Goal: Task Accomplishment & Management: Manage account settings

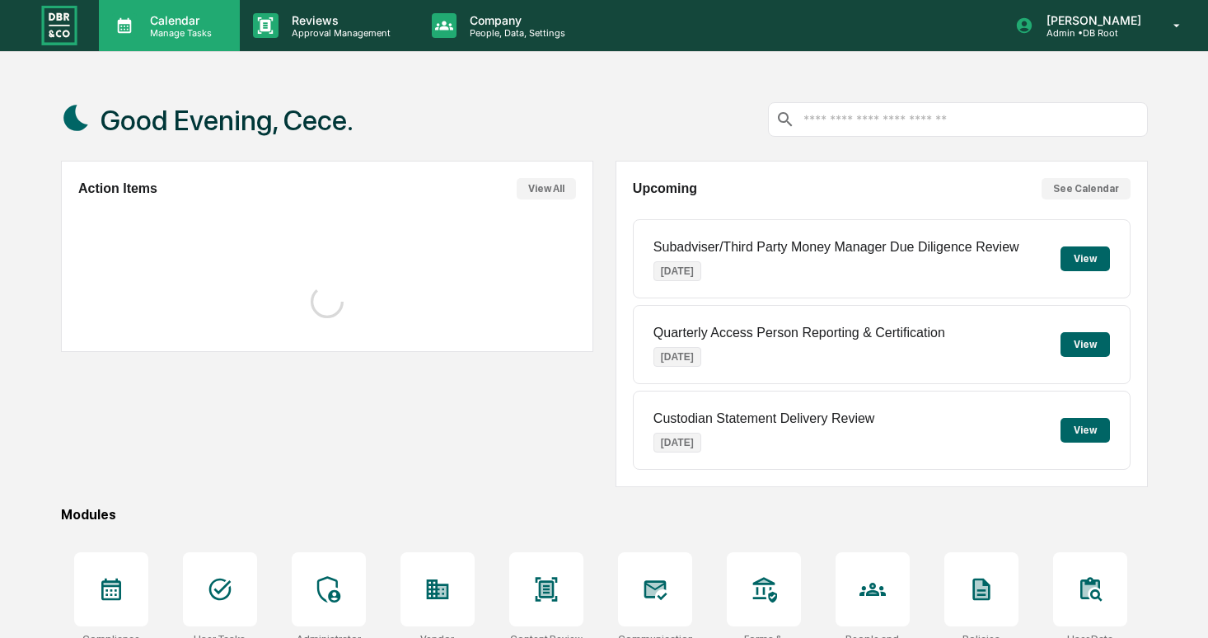
click at [168, 42] on div "Calendar Manage Tasks" at bounding box center [169, 25] width 141 height 51
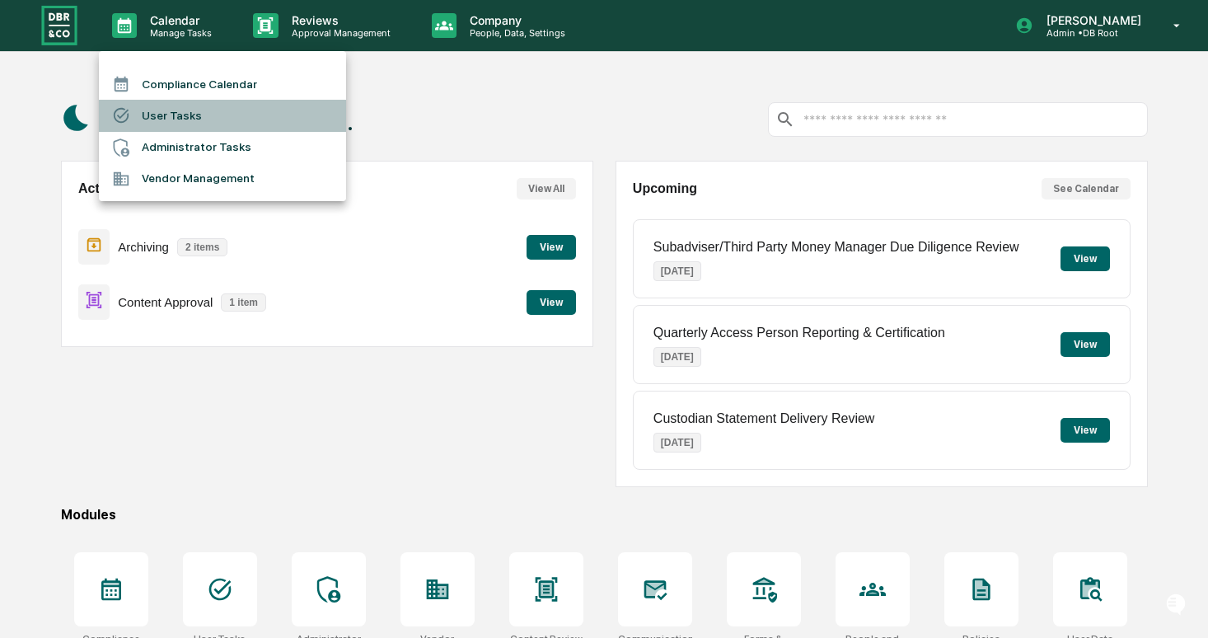
click at [185, 112] on li "User Tasks" at bounding box center [222, 115] width 247 height 31
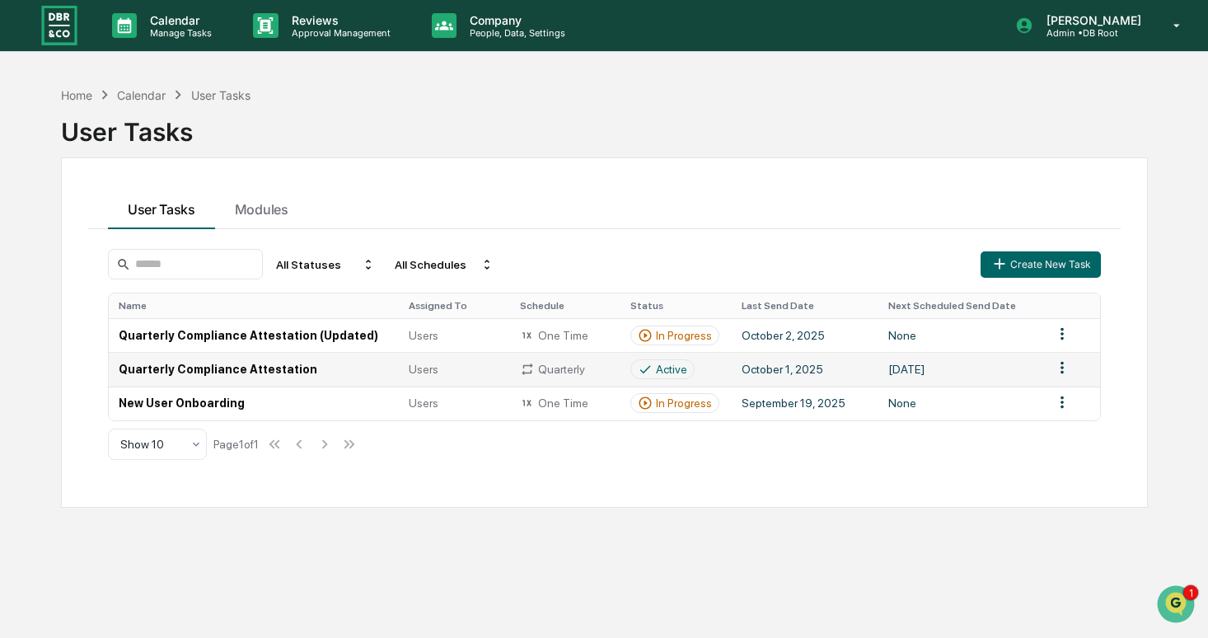
click at [1060, 368] on html "Calendar Manage Tasks Reviews Approval Management Company People, Data, Setting…" at bounding box center [604, 319] width 1208 height 638
click at [1056, 431] on div "Delete" at bounding box center [1061, 424] width 105 height 26
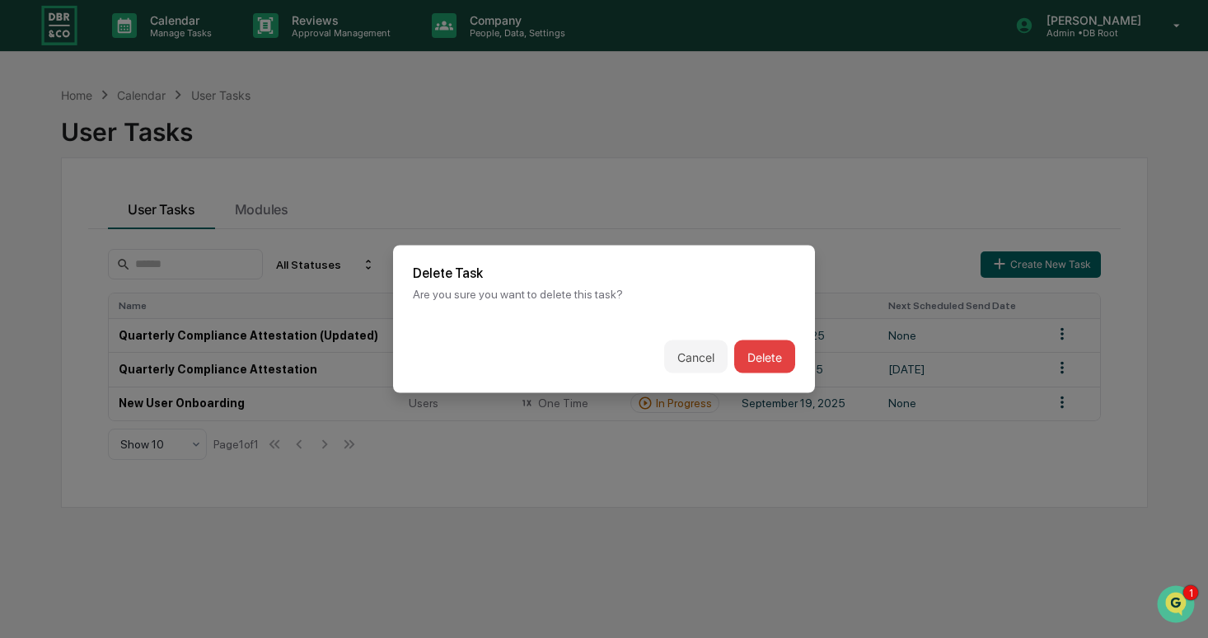
click at [769, 358] on button "Delete" at bounding box center [764, 356] width 61 height 33
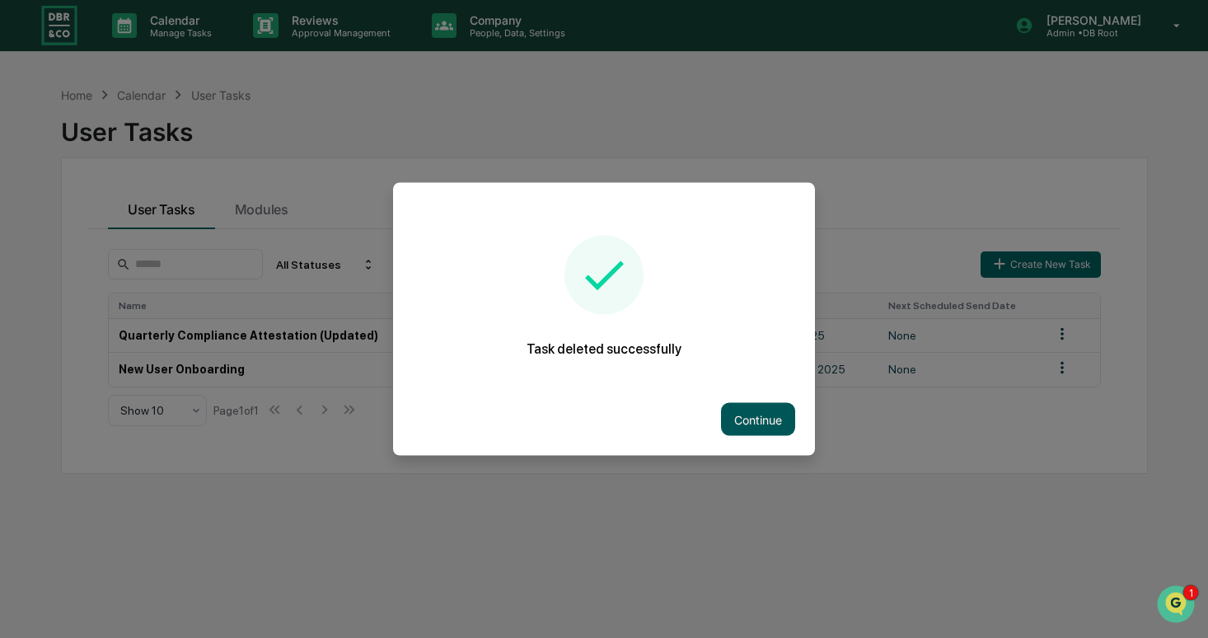
click at [756, 406] on button "Continue" at bounding box center [758, 419] width 74 height 33
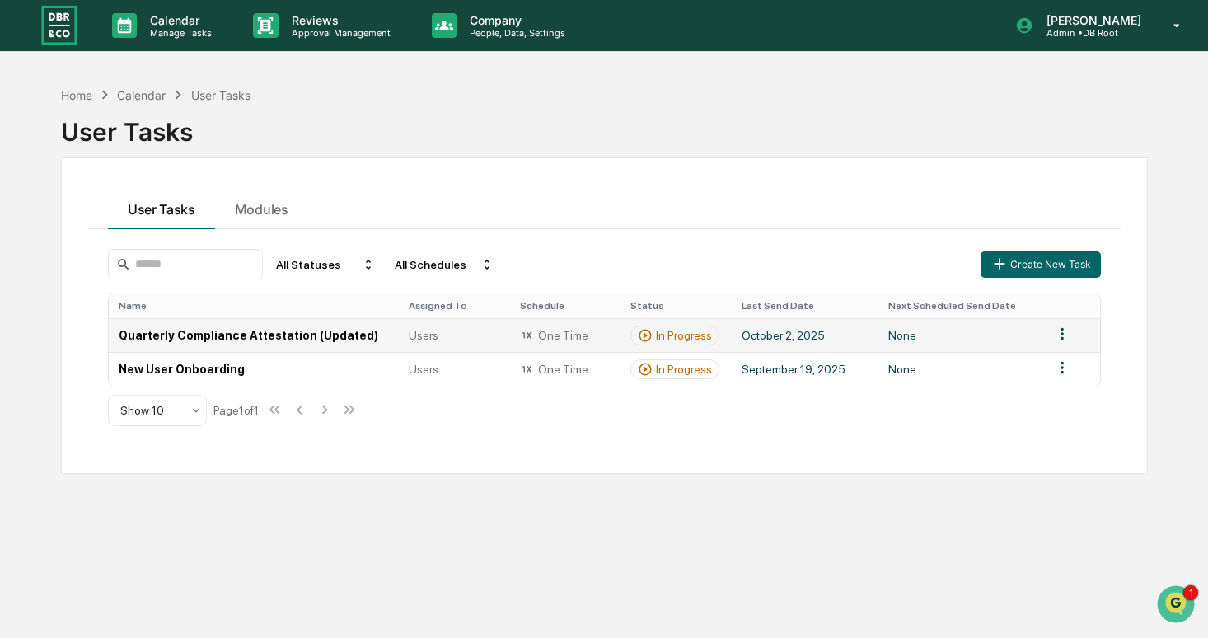
click at [424, 329] on span "Users" at bounding box center [424, 335] width 30 height 13
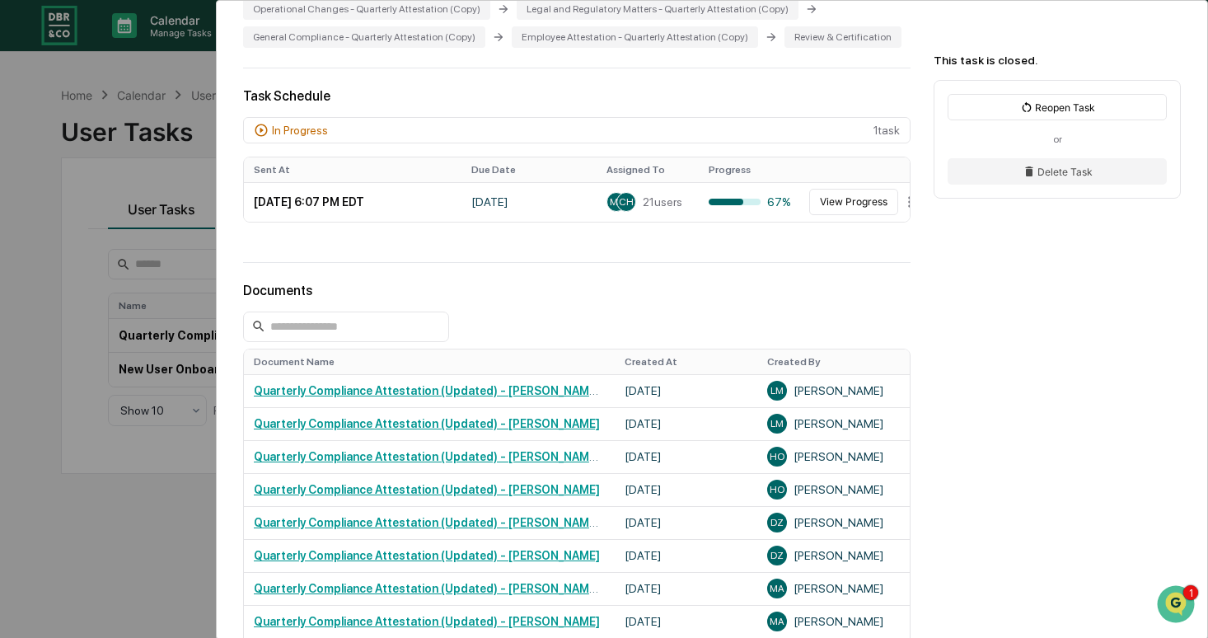
scroll to position [535, 0]
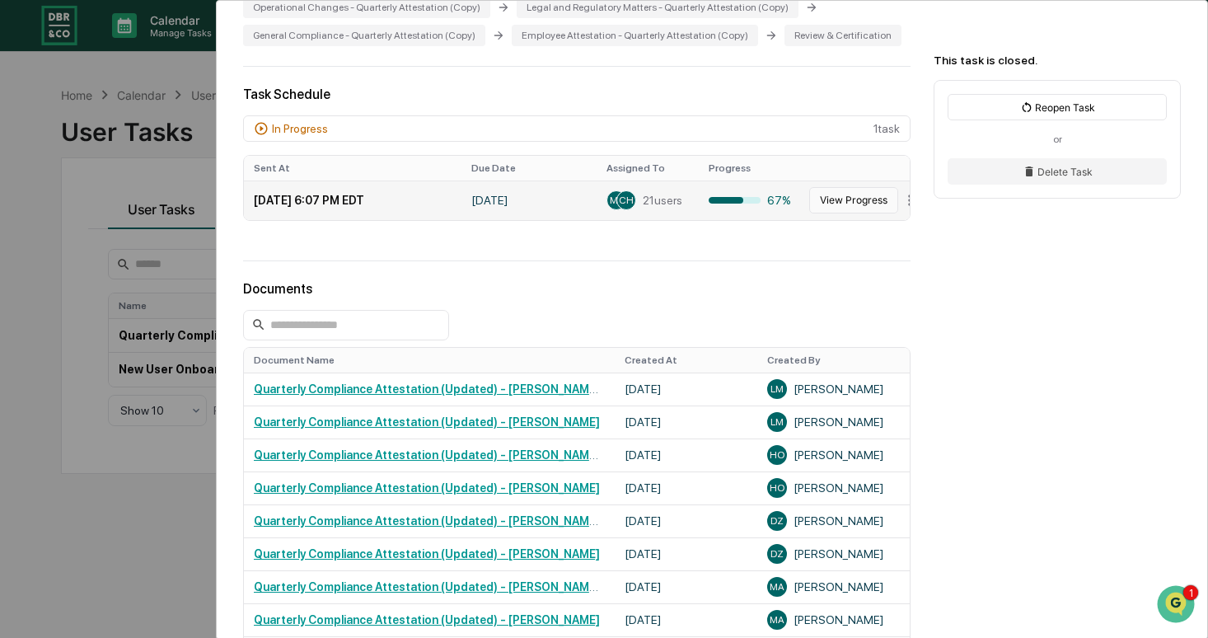
click at [823, 213] on button "View Progress" at bounding box center [853, 200] width 89 height 26
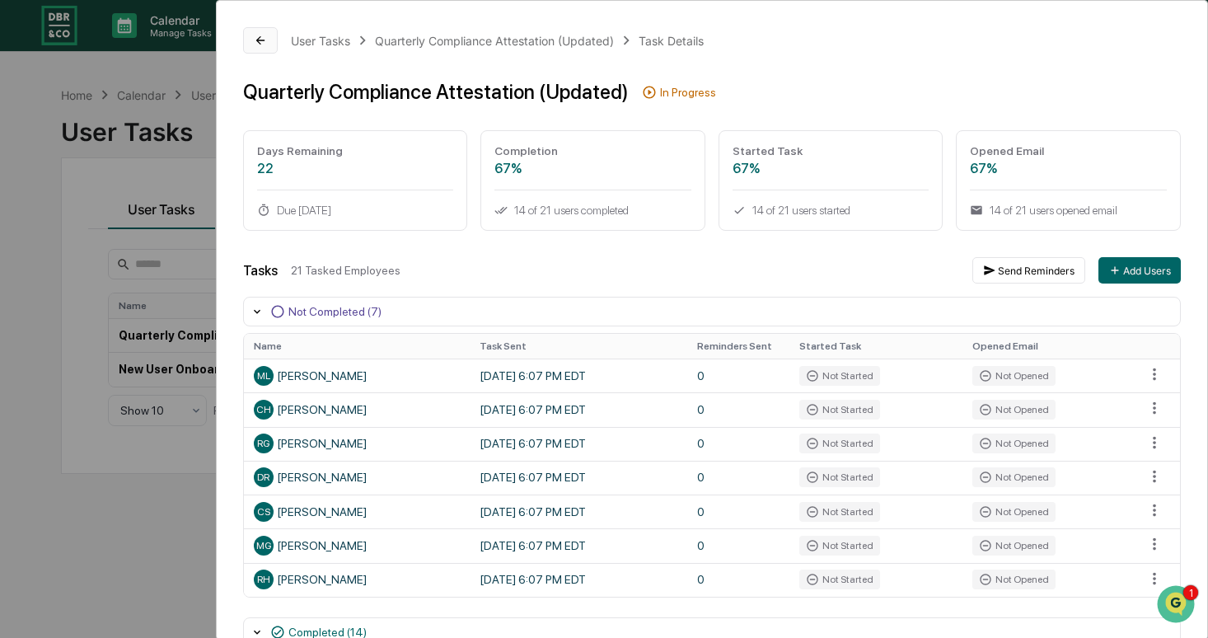
click at [260, 49] on button at bounding box center [260, 40] width 35 height 26
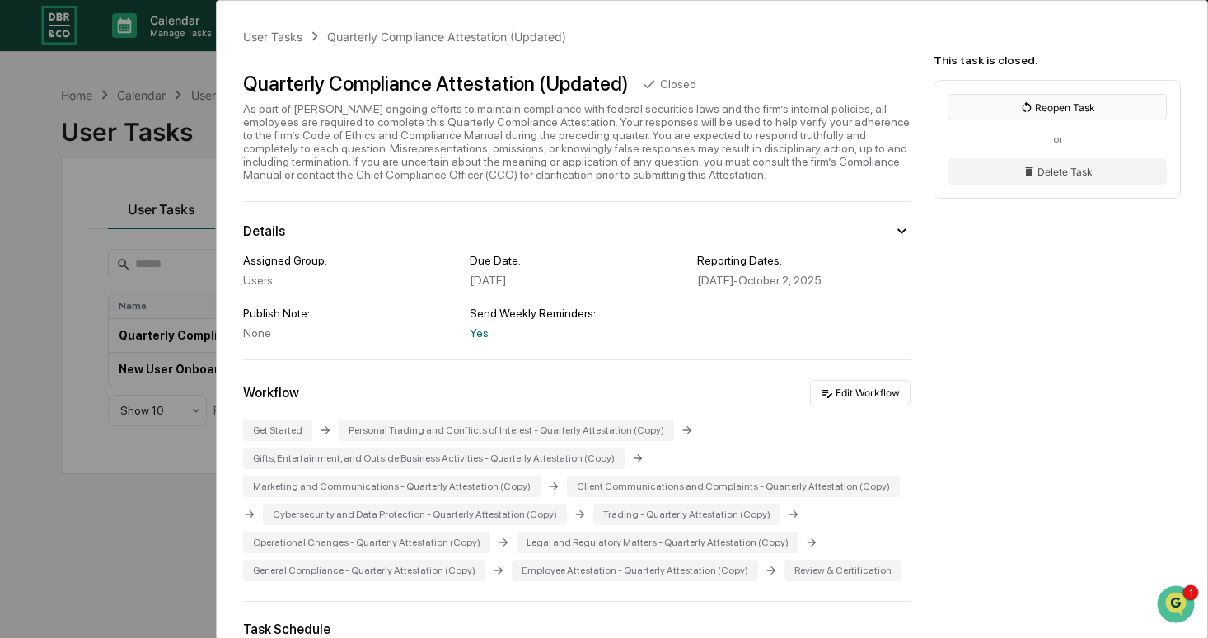
click at [1001, 102] on button "Reopen Task" at bounding box center [1057, 107] width 219 height 26
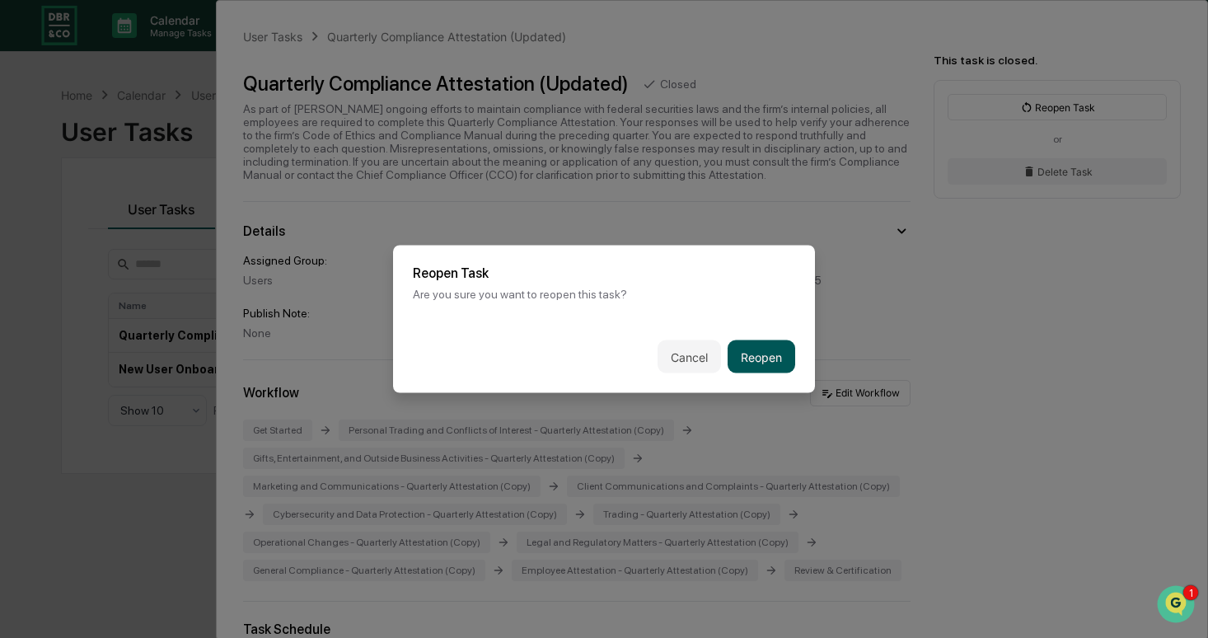
click at [771, 345] on button "Reopen" at bounding box center [762, 356] width 68 height 33
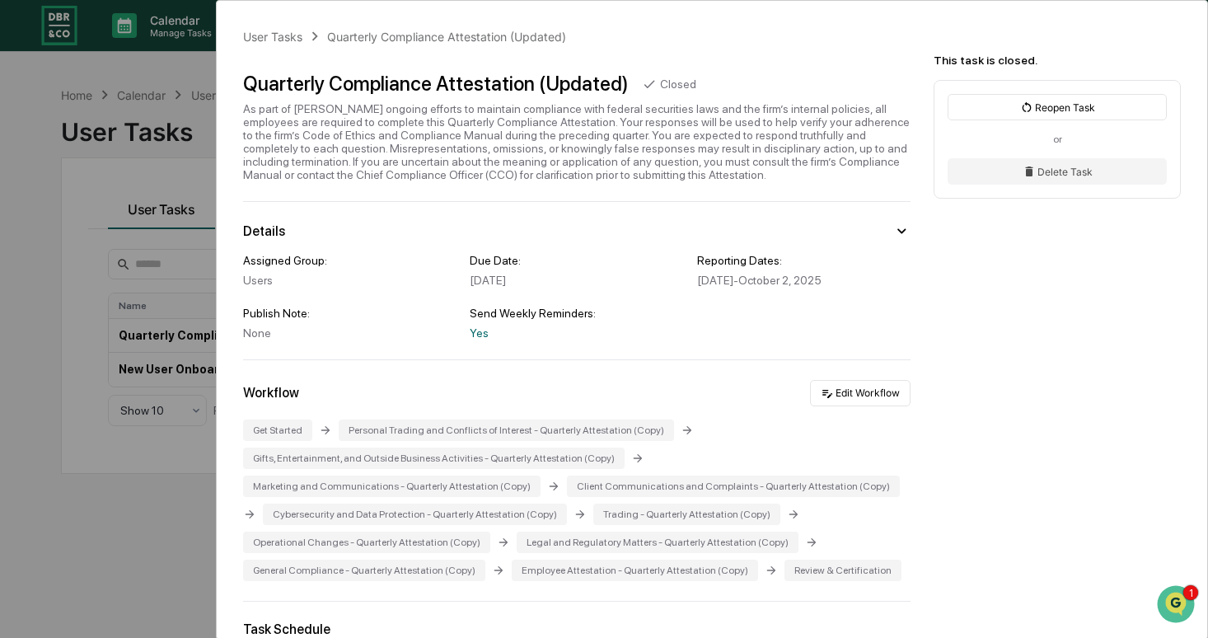
click at [812, 160] on div "As part of [PERSON_NAME] ongoing efforts to maintain compliance with federal se…" at bounding box center [576, 141] width 667 height 79
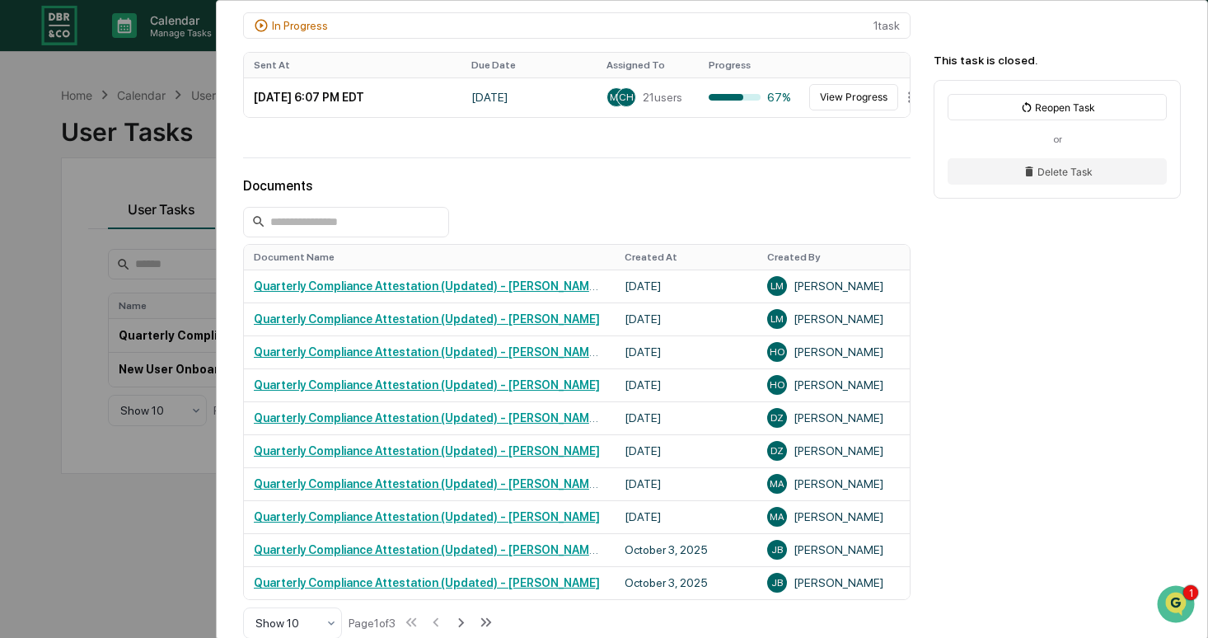
scroll to position [640, 0]
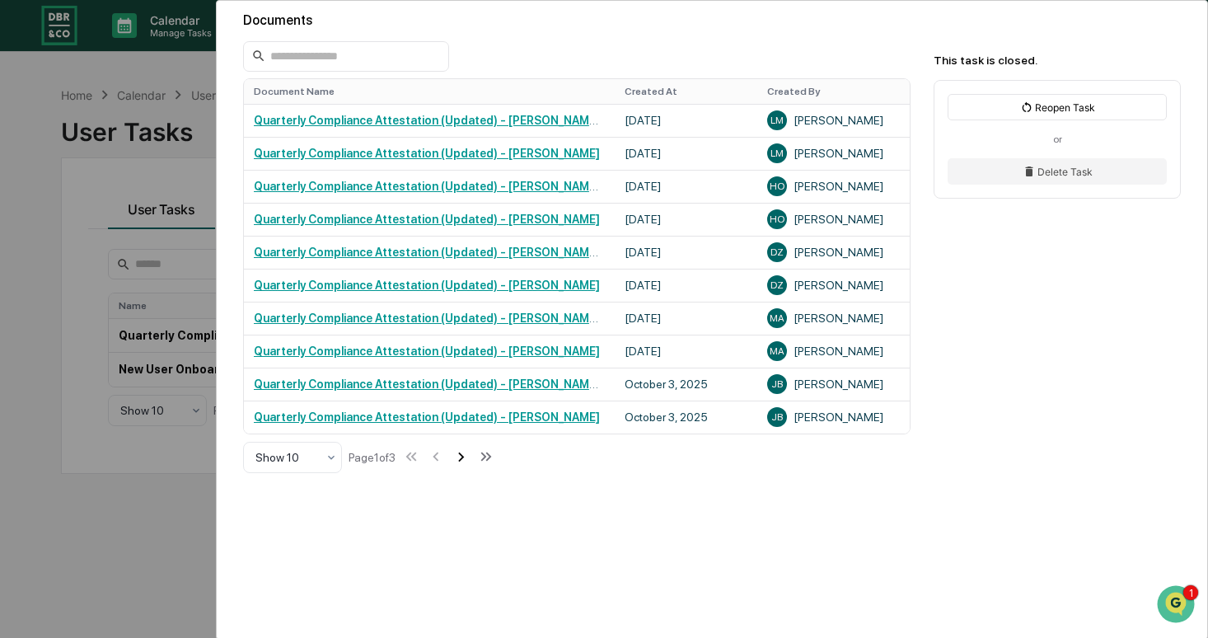
click at [464, 458] on icon at bounding box center [461, 456] width 6 height 9
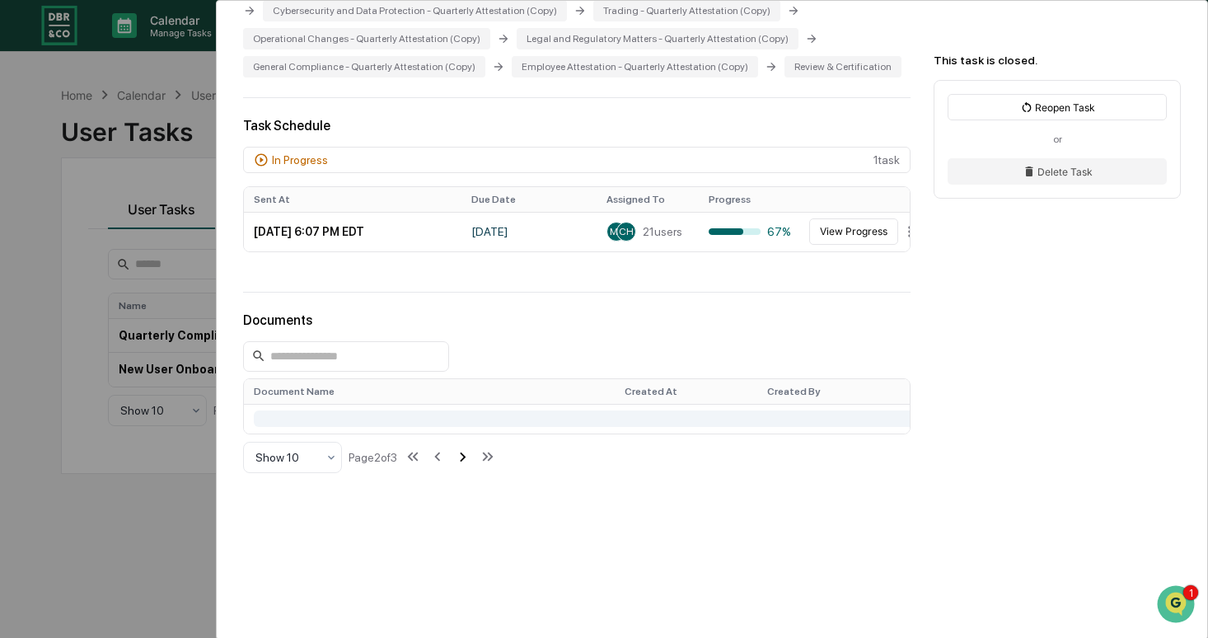
scroll to position [877, 0]
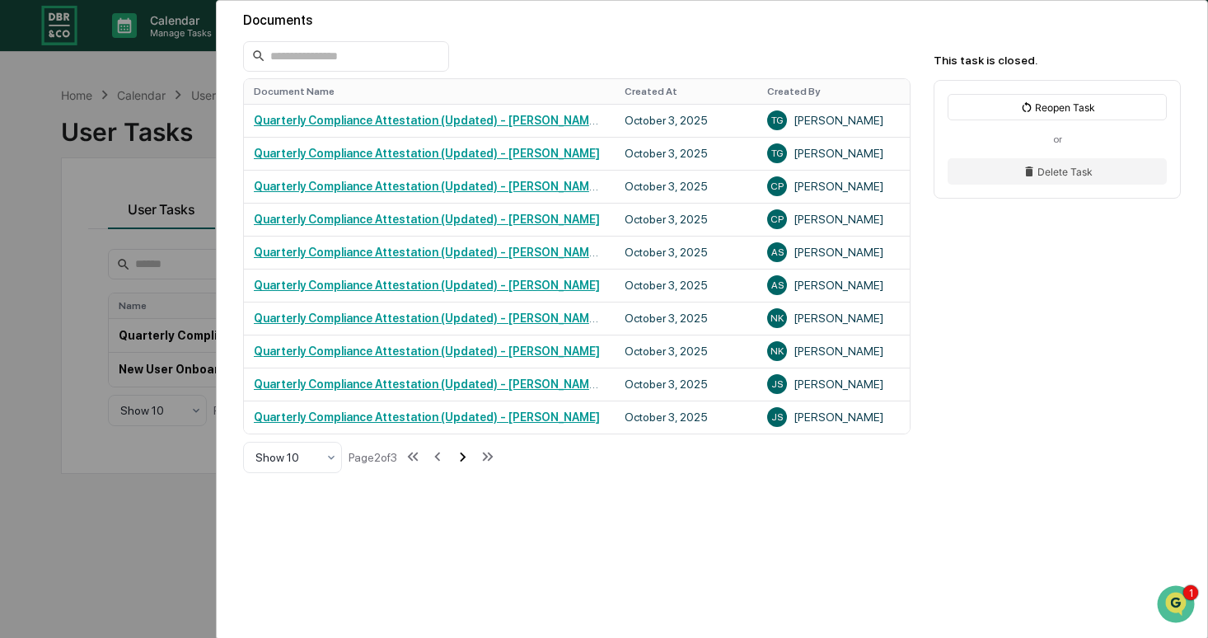
click at [471, 458] on icon at bounding box center [462, 456] width 18 height 18
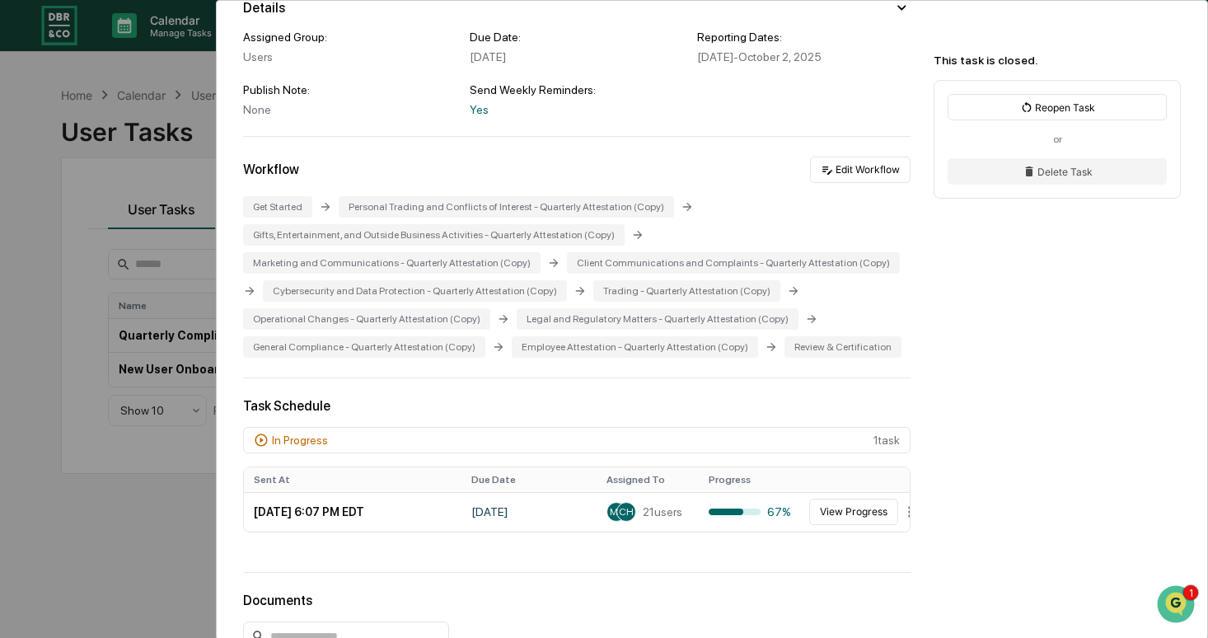
scroll to position [0, 0]
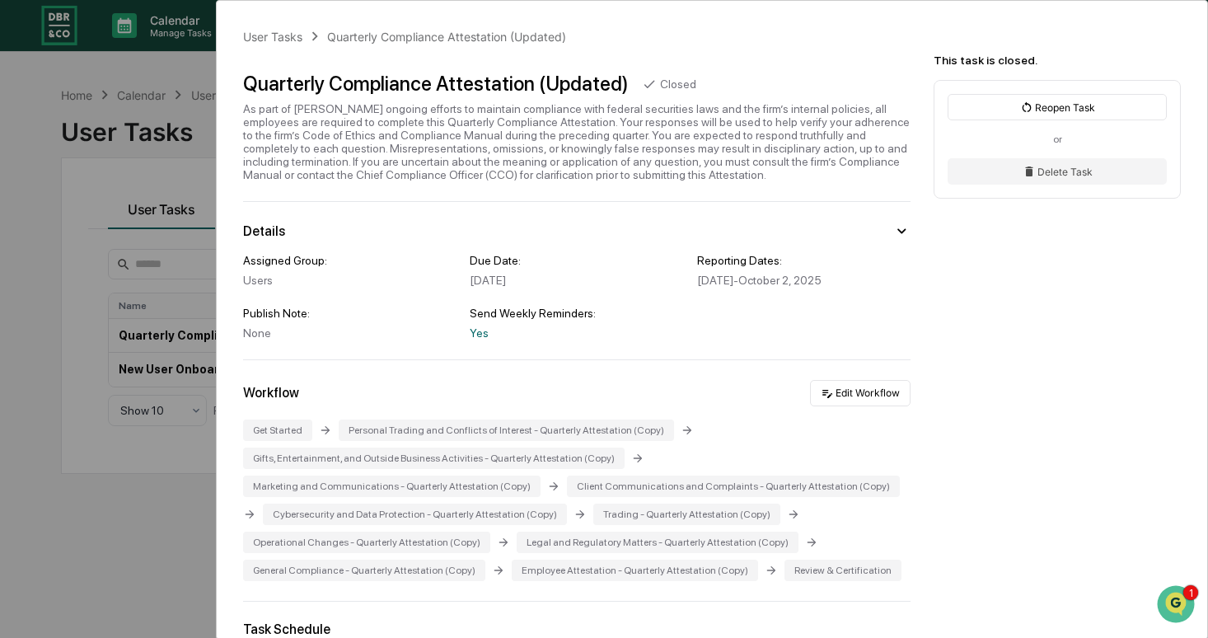
click at [75, 364] on div "User Tasks Quarterly Compliance Attestation (Updated) Quarterly Compliance Atte…" at bounding box center [604, 319] width 1208 height 638
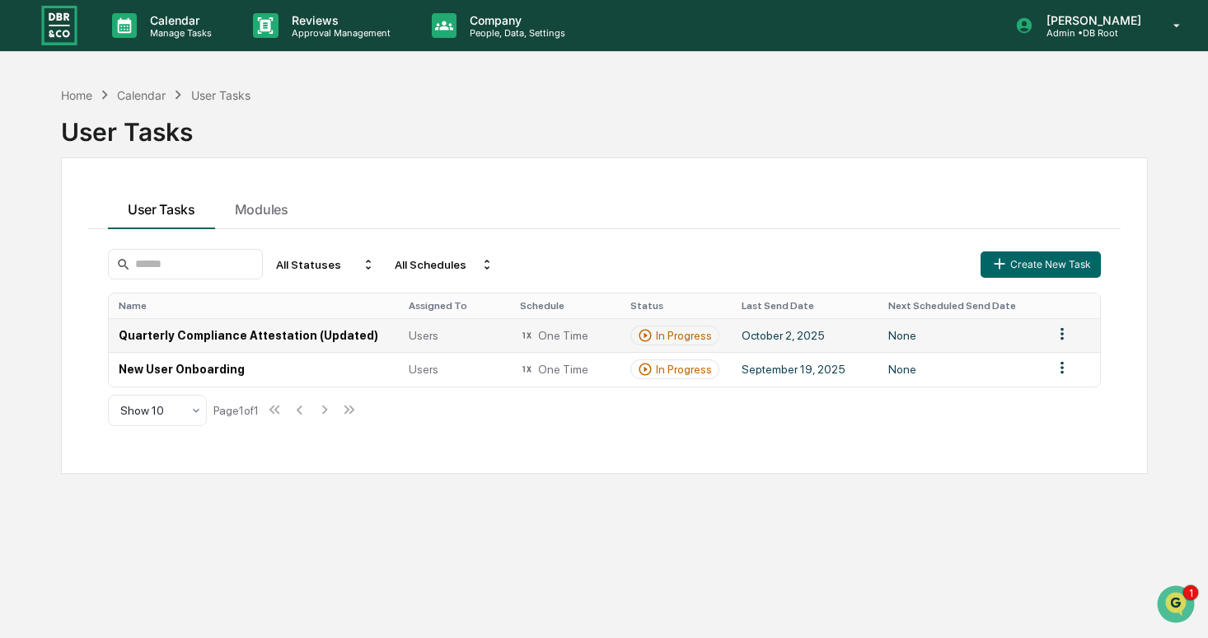
click at [258, 324] on td "Quarterly Compliance Attestation (Updated)" at bounding box center [254, 335] width 290 height 34
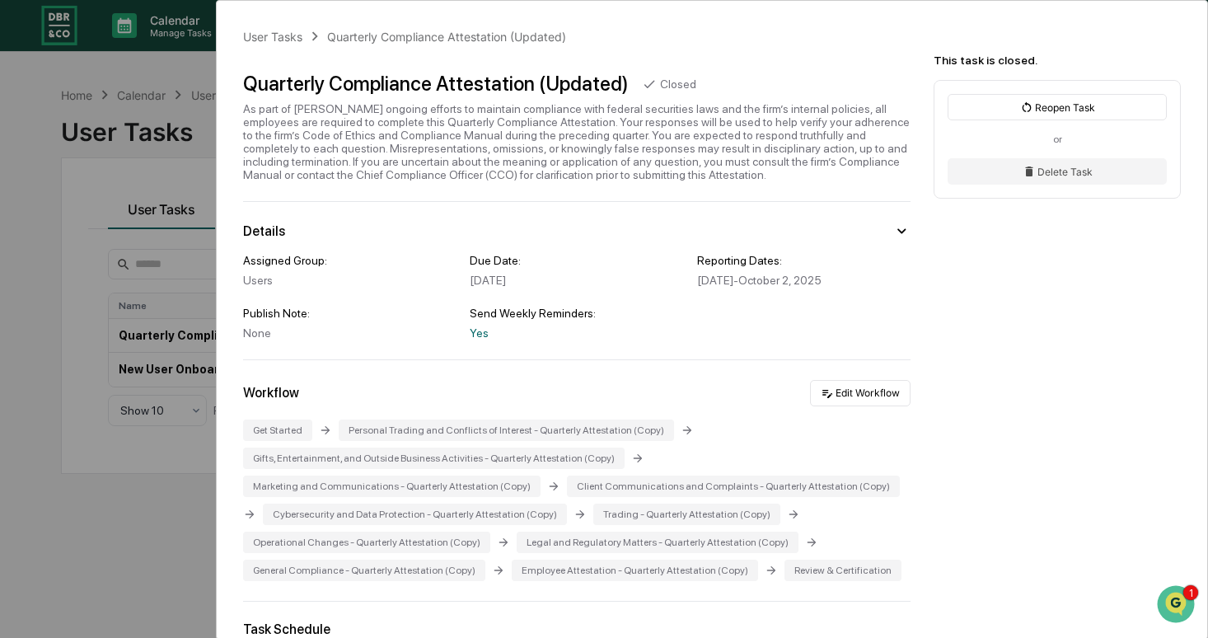
click at [83, 238] on div "User Tasks Quarterly Compliance Attestation (Updated) Quarterly Compliance Atte…" at bounding box center [604, 319] width 1208 height 638
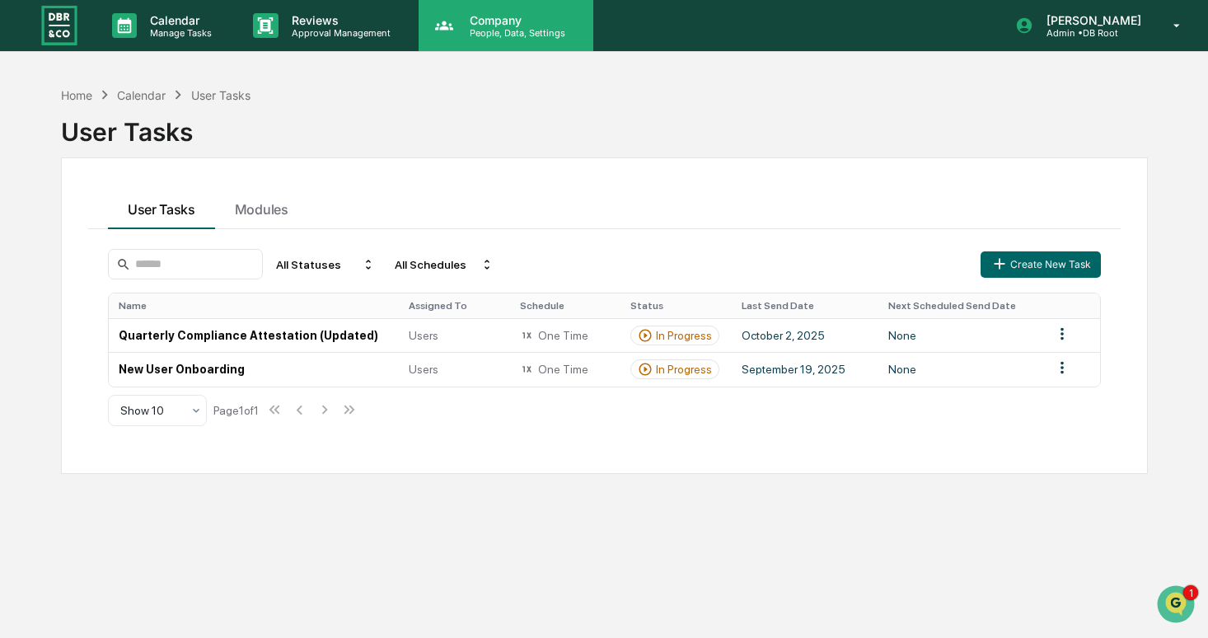
click at [540, 44] on div "Company People, Data, Settings" at bounding box center [506, 25] width 175 height 51
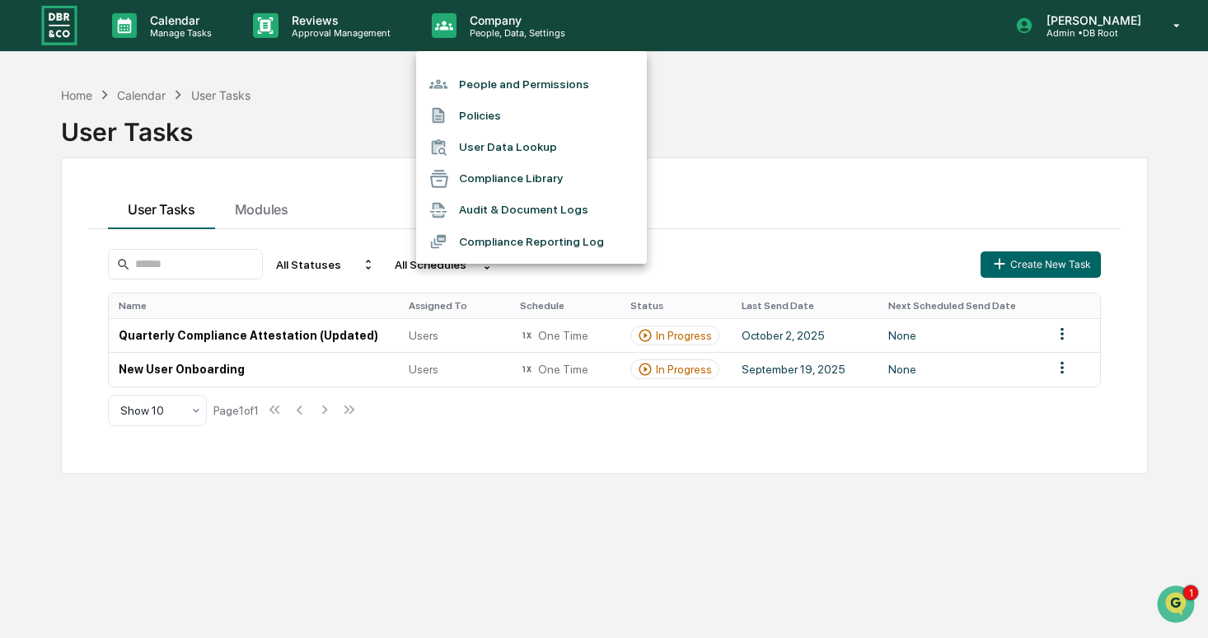
click at [552, 213] on li "Audit & Document Logs" at bounding box center [531, 209] width 231 height 31
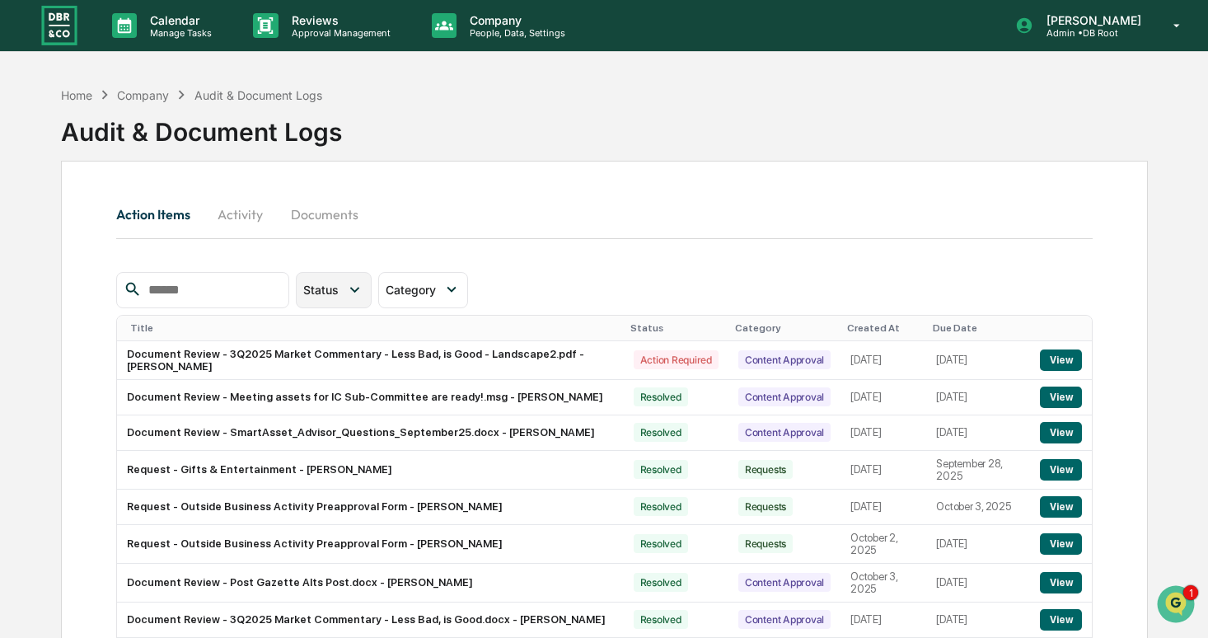
click at [335, 297] on span "Status" at bounding box center [320, 290] width 35 height 14
click at [408, 282] on div "Category" at bounding box center [423, 290] width 90 height 36
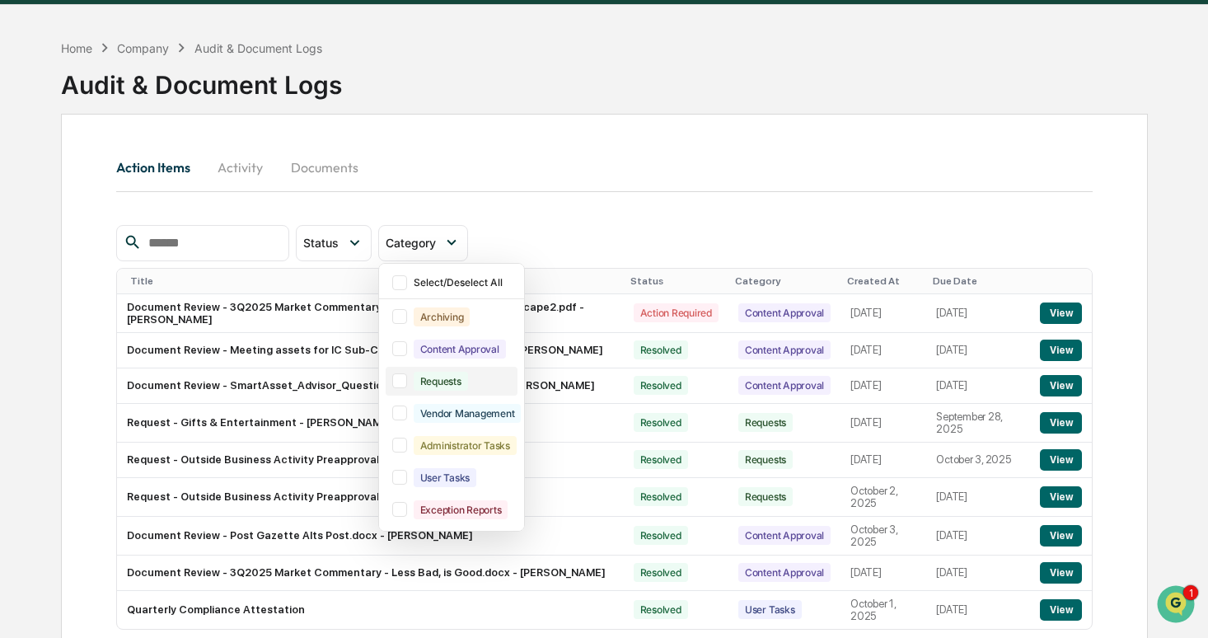
scroll to position [52, 0]
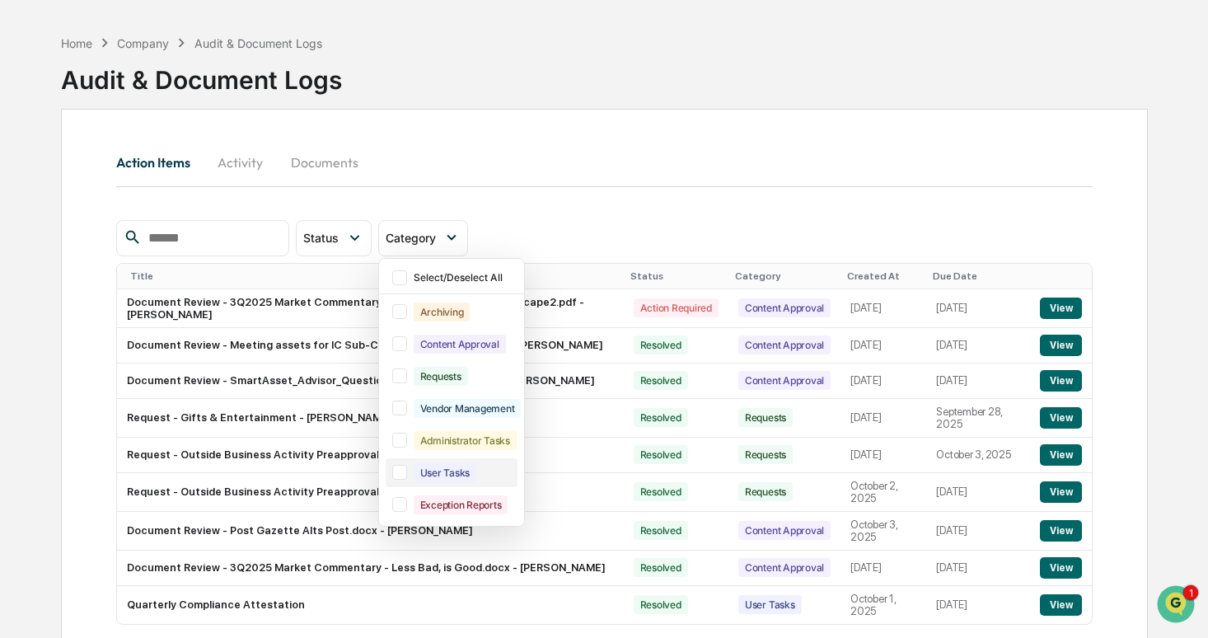
click at [433, 471] on div "User Tasks" at bounding box center [445, 472] width 63 height 19
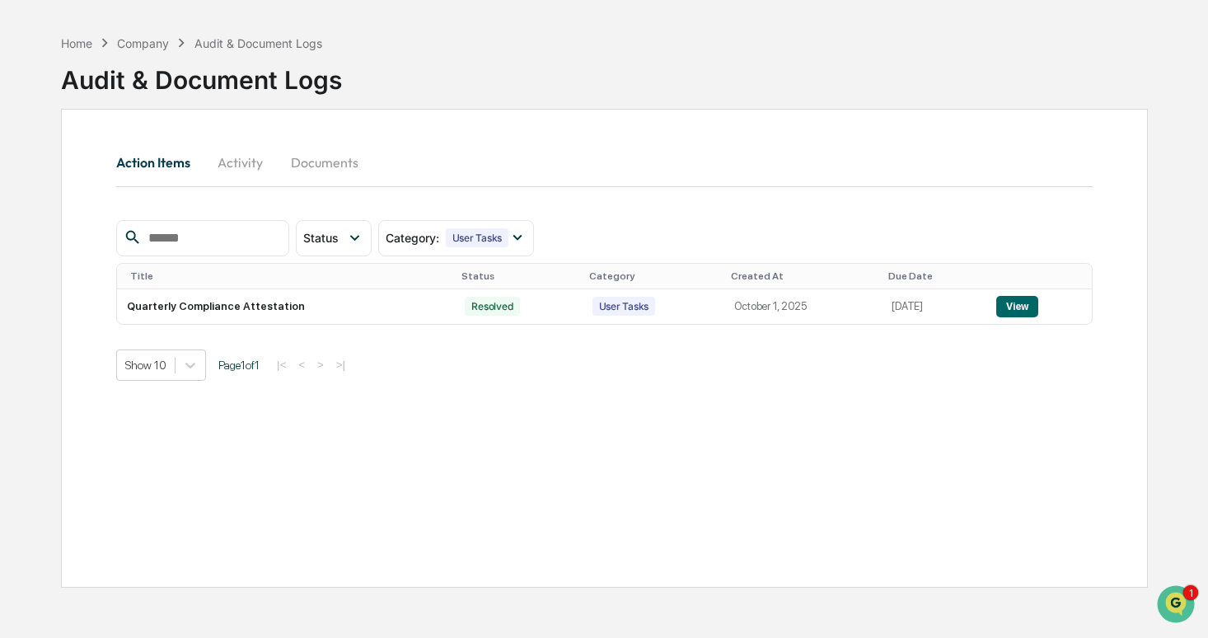
click at [245, 166] on button "Activity" at bounding box center [241, 163] width 74 height 40
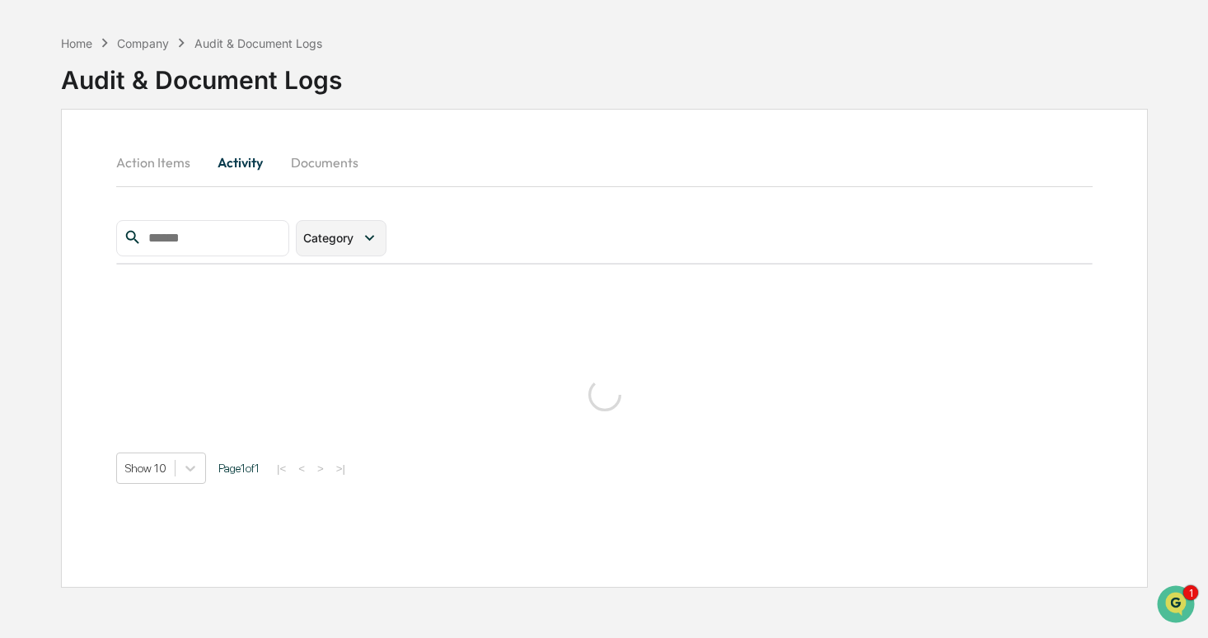
click at [360, 240] on div "Category" at bounding box center [331, 238] width 57 height 14
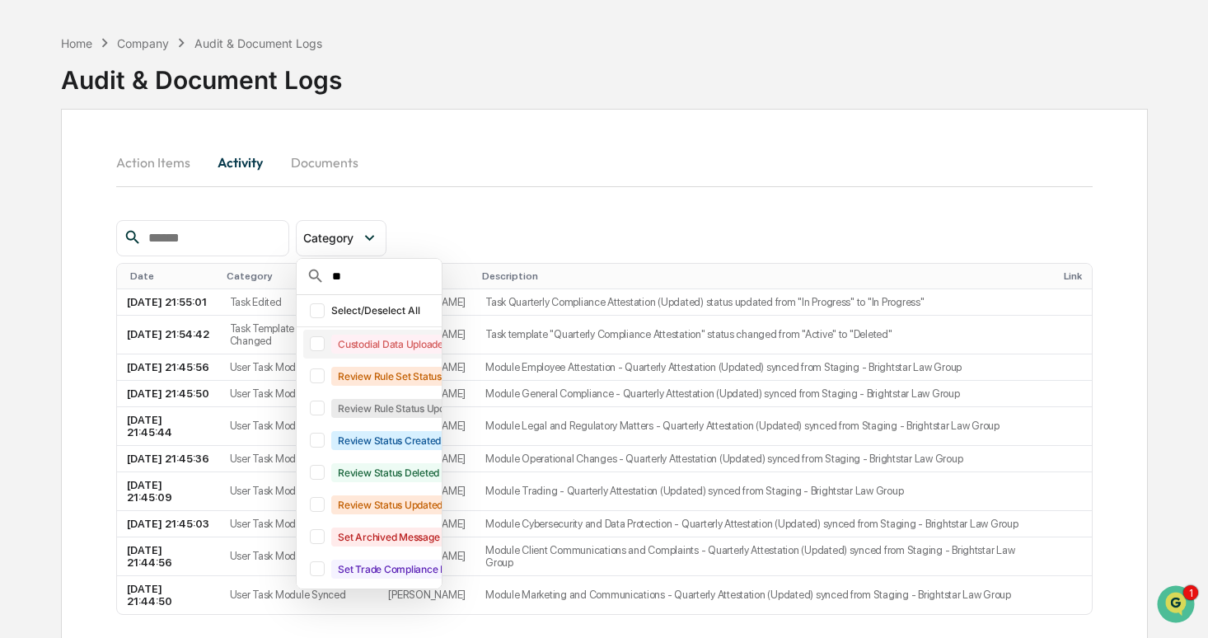
type input "*"
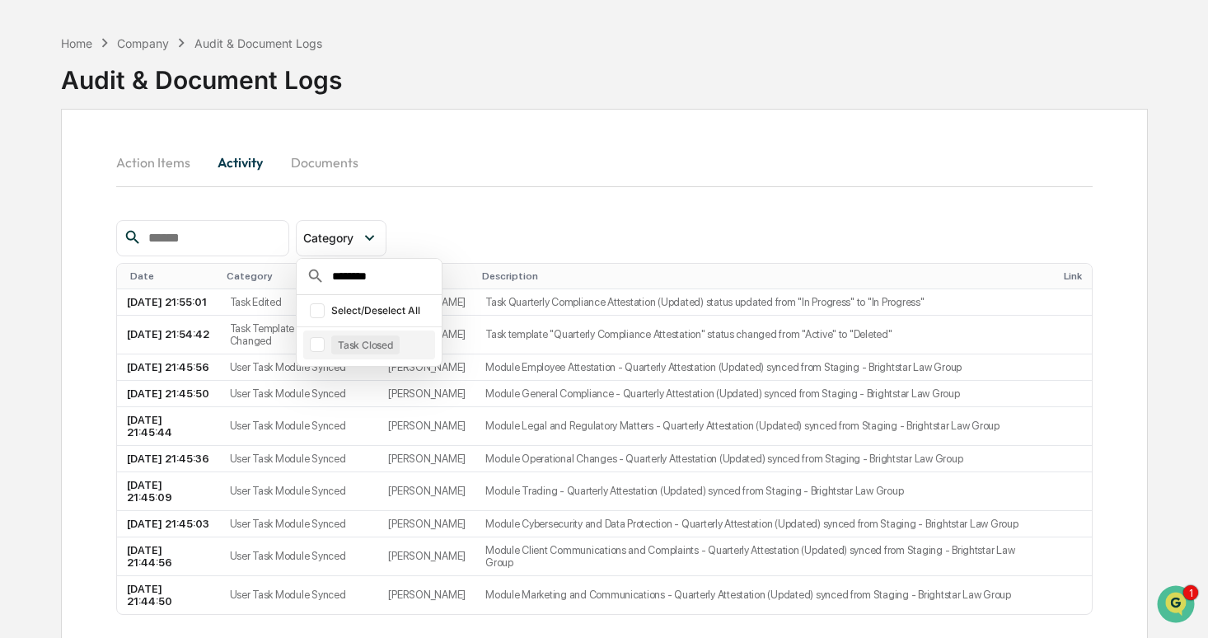
type input "********"
click at [358, 347] on div "Task Closed" at bounding box center [365, 344] width 68 height 19
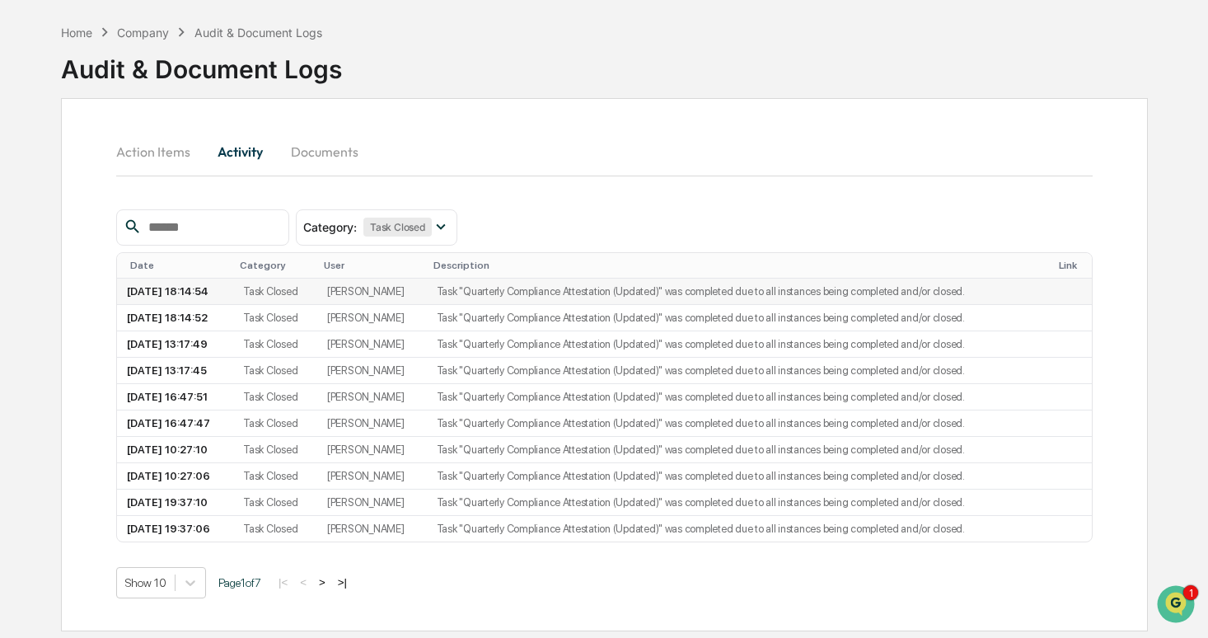
scroll to position [78, 0]
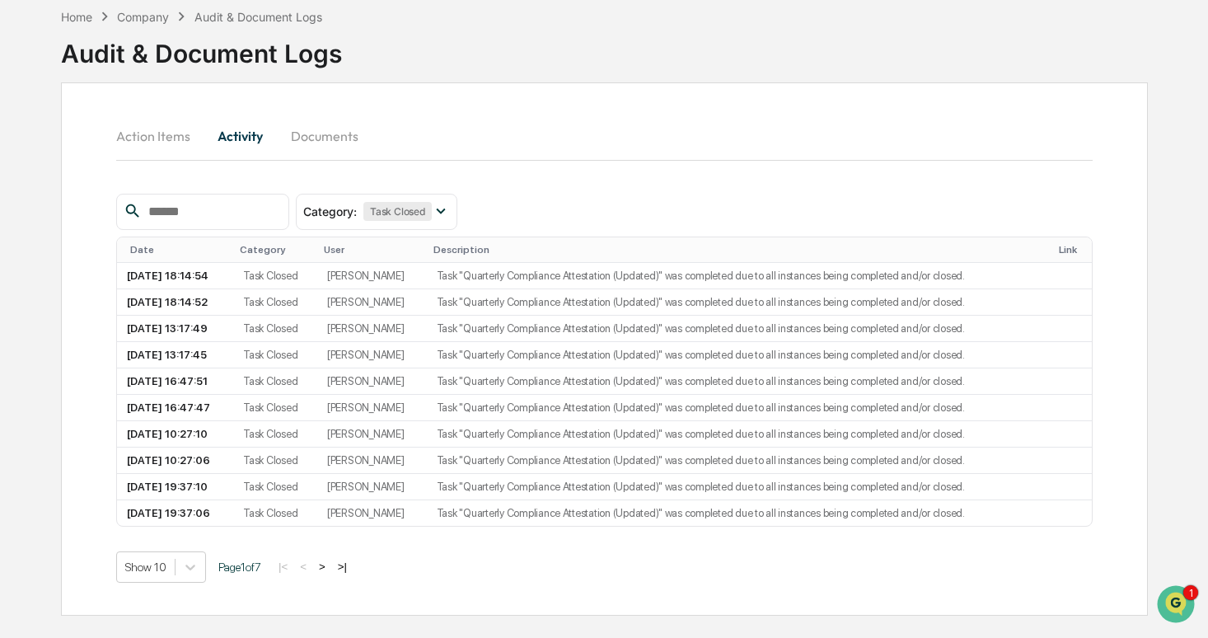
click at [330, 566] on button ">" at bounding box center [322, 567] width 16 height 14
click at [332, 564] on button ">" at bounding box center [324, 567] width 16 height 14
click at [333, 564] on button ">" at bounding box center [324, 567] width 16 height 14
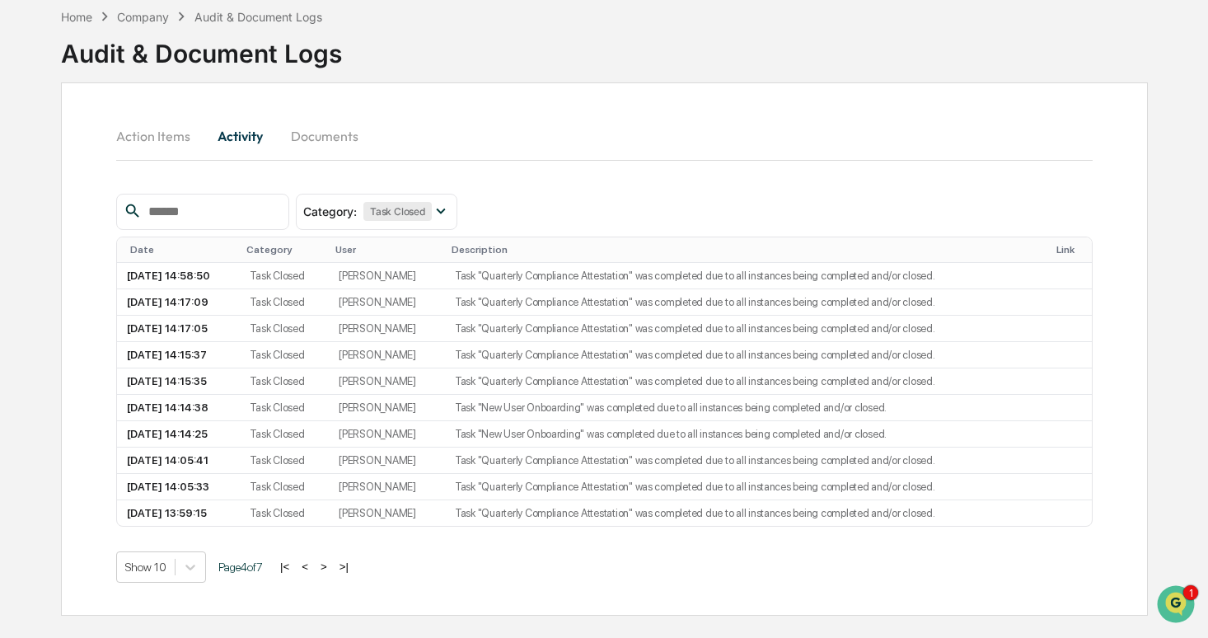
click at [332, 564] on button ">" at bounding box center [324, 567] width 16 height 14
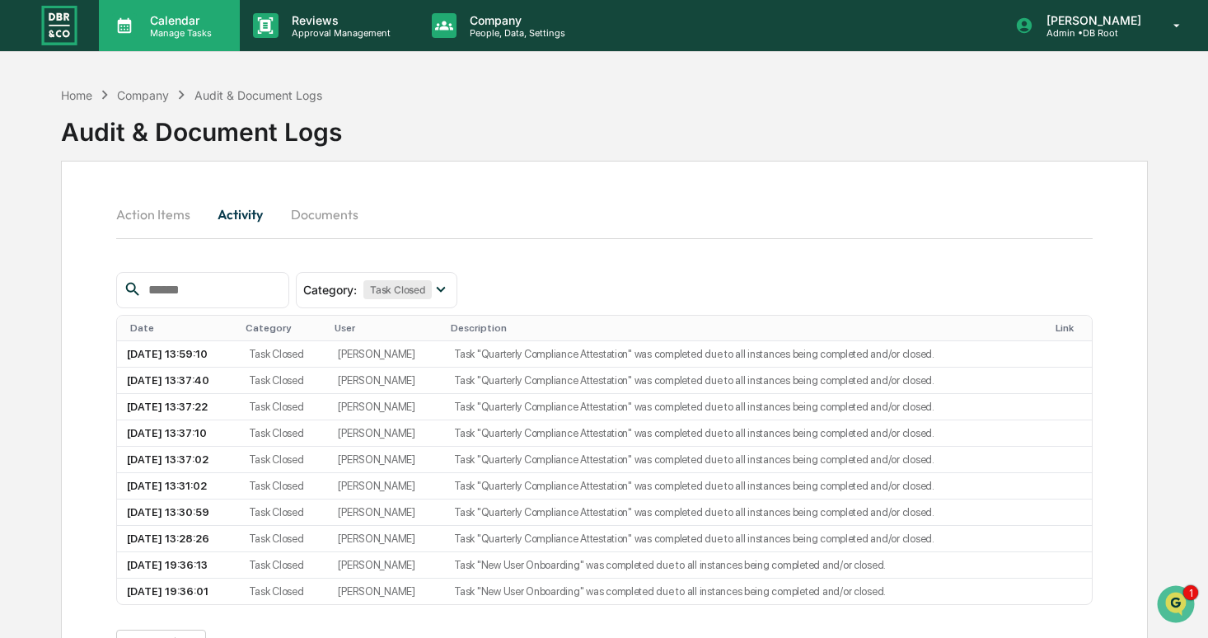
click at [228, 26] on div "Calendar Manage Tasks" at bounding box center [167, 26] width 124 height 26
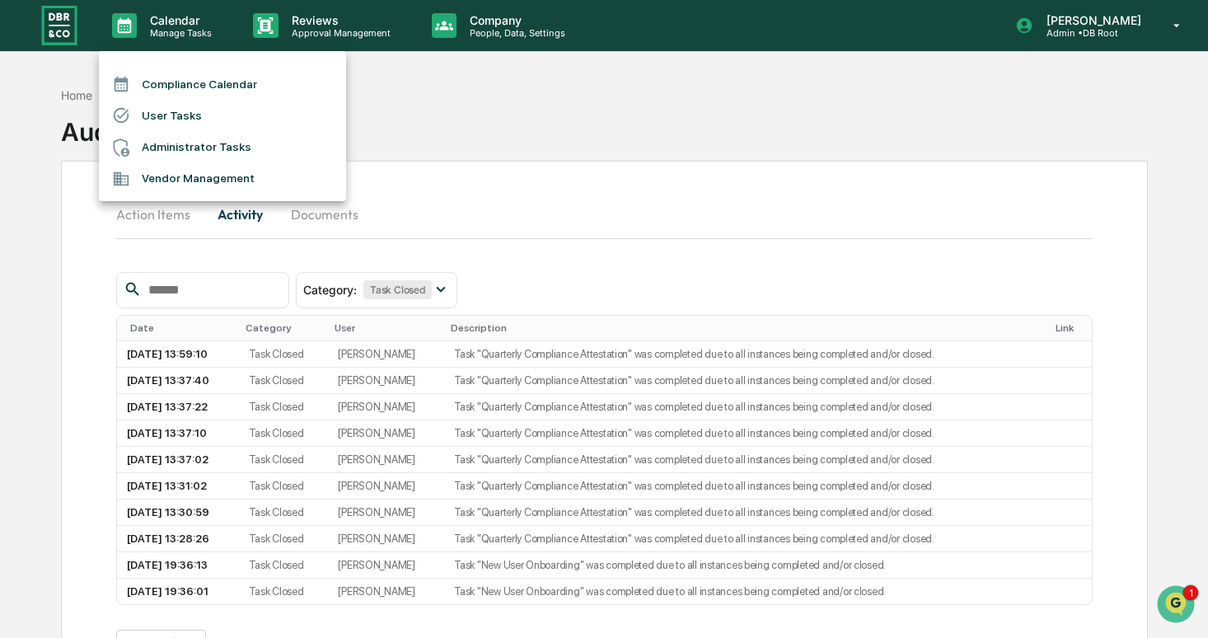
click at [230, 115] on li "User Tasks" at bounding box center [222, 115] width 247 height 31
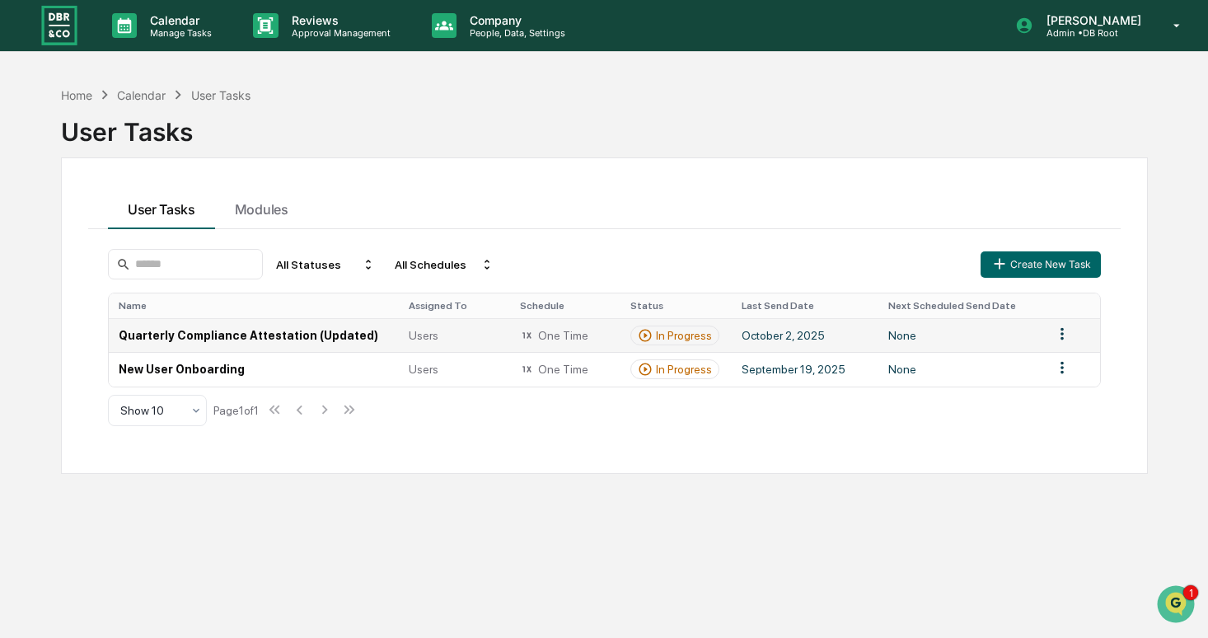
click at [316, 330] on td "Quarterly Compliance Attestation (Updated)" at bounding box center [254, 335] width 290 height 34
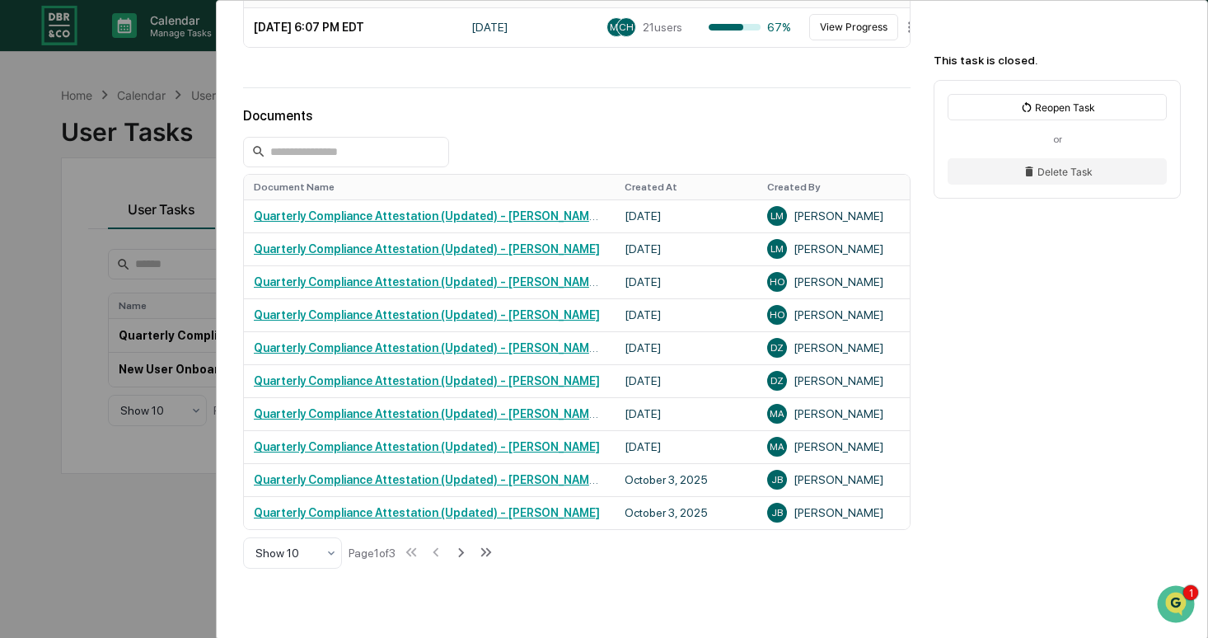
scroll to position [739, 0]
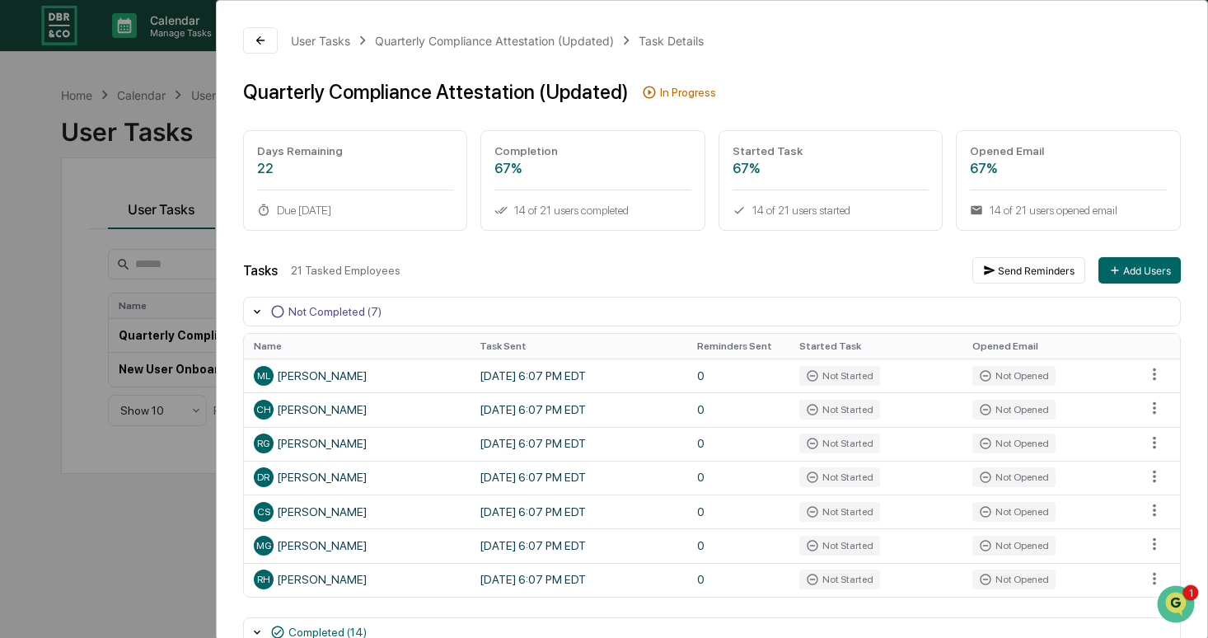
click at [97, 226] on div "User Tasks Quarterly Compliance Attestation (Updated) Task Details Quarterly Co…" at bounding box center [604, 319] width 1208 height 638
